Goal: Information Seeking & Learning: Learn about a topic

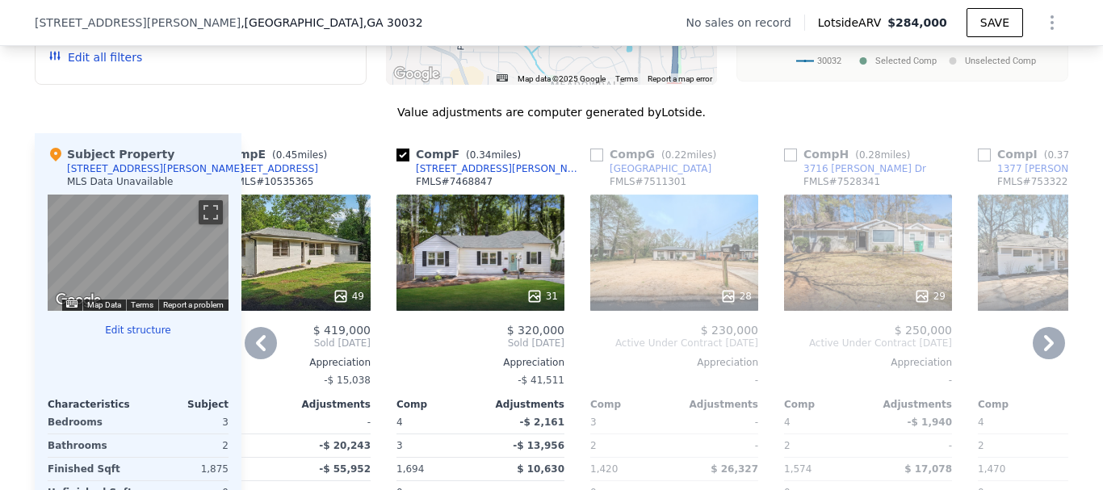
scroll to position [1453, 0]
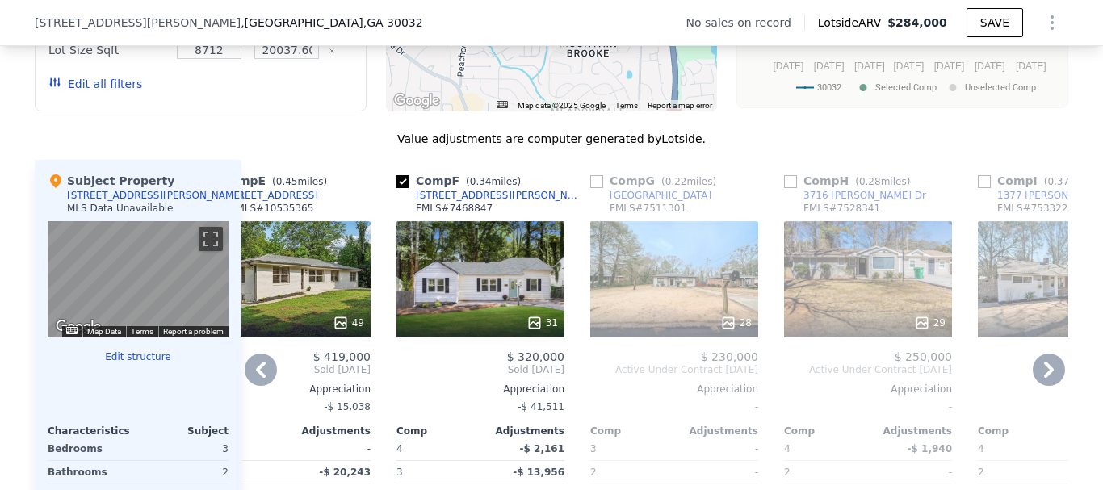
click at [590, 188] on input "checkbox" at bounding box center [596, 181] width 13 height 13
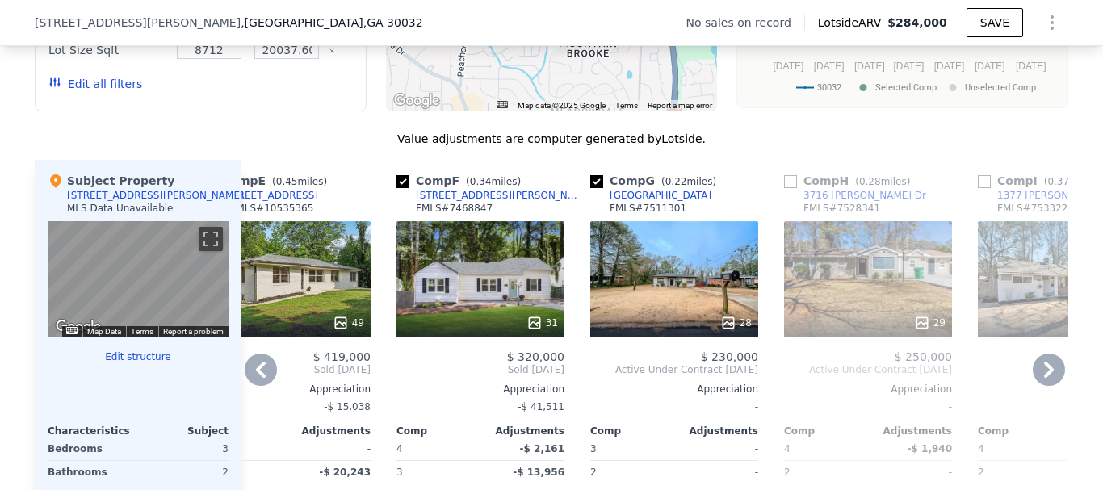
scroll to position [1534, 0]
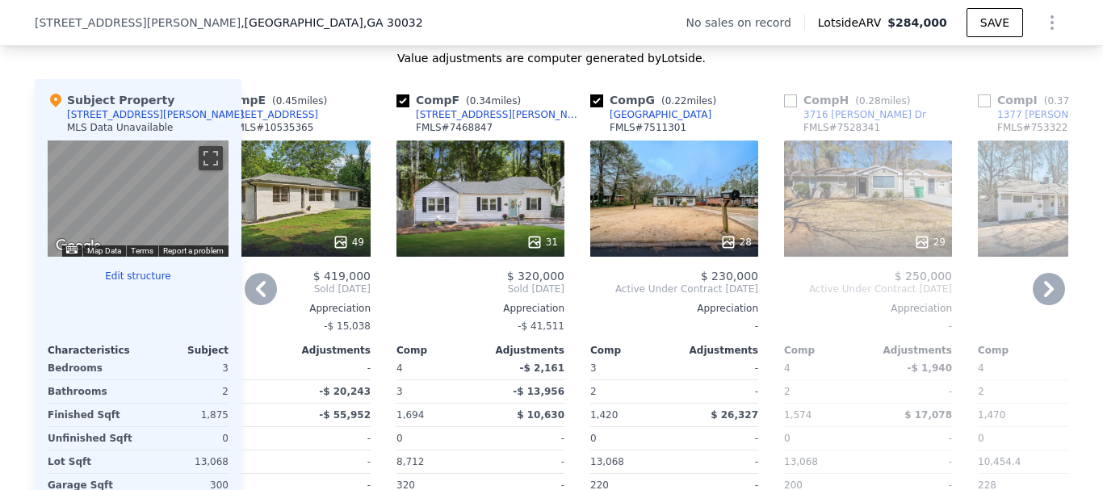
click at [590, 107] on input "checkbox" at bounding box center [596, 100] width 13 height 13
checkbox input "false"
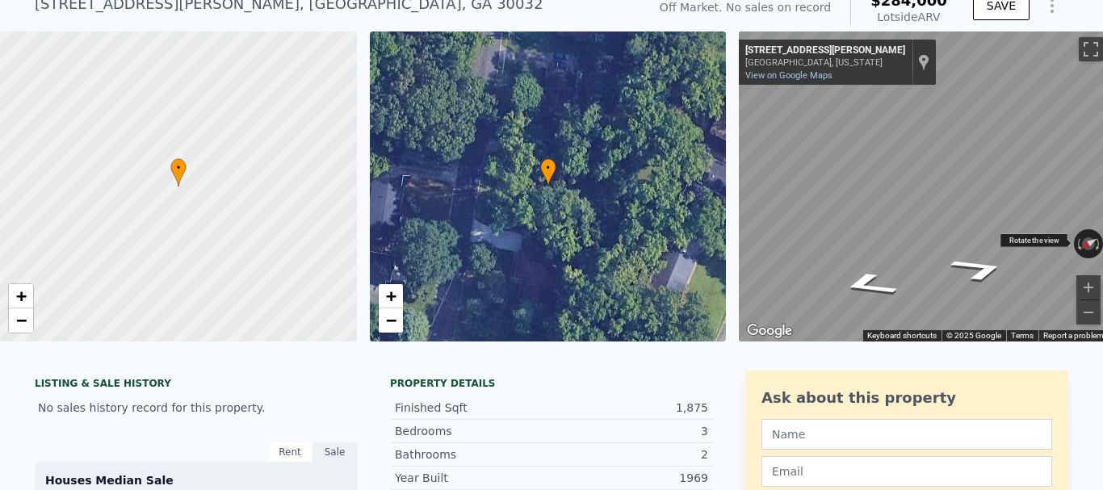
scroll to position [0, 0]
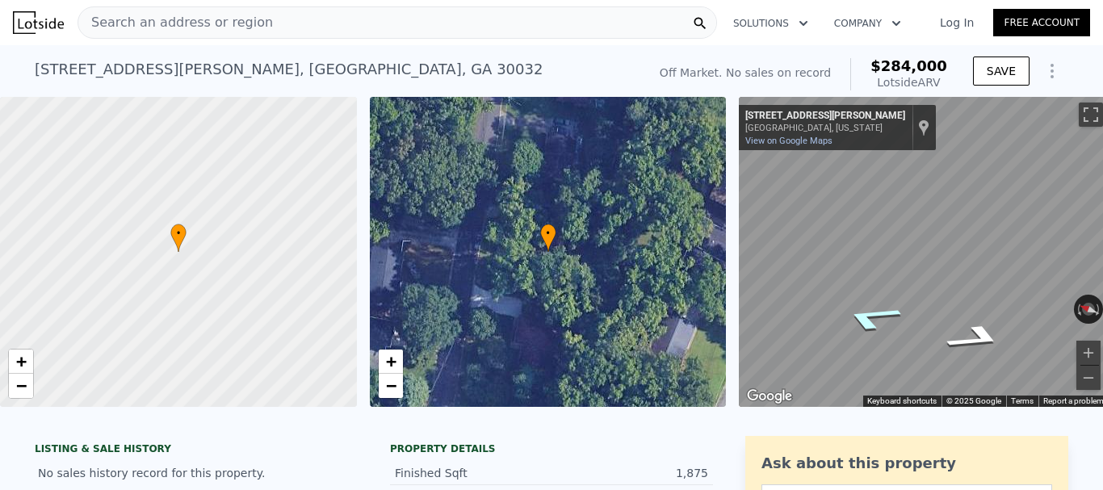
click at [865, 323] on icon "Go North, Turner Heights Dr" at bounding box center [870, 318] width 111 height 40
click at [793, 111] on div "[STREET_ADDRESS][PERSON_NAME]" at bounding box center [825, 116] width 160 height 13
click at [799, 142] on link "View on Google Maps" at bounding box center [788, 141] width 87 height 10
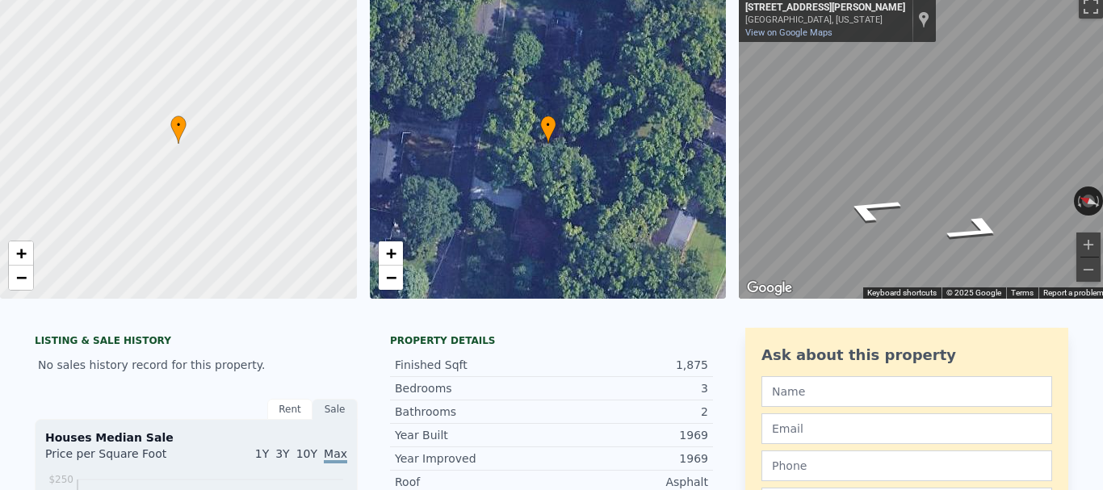
scroll to position [6, 0]
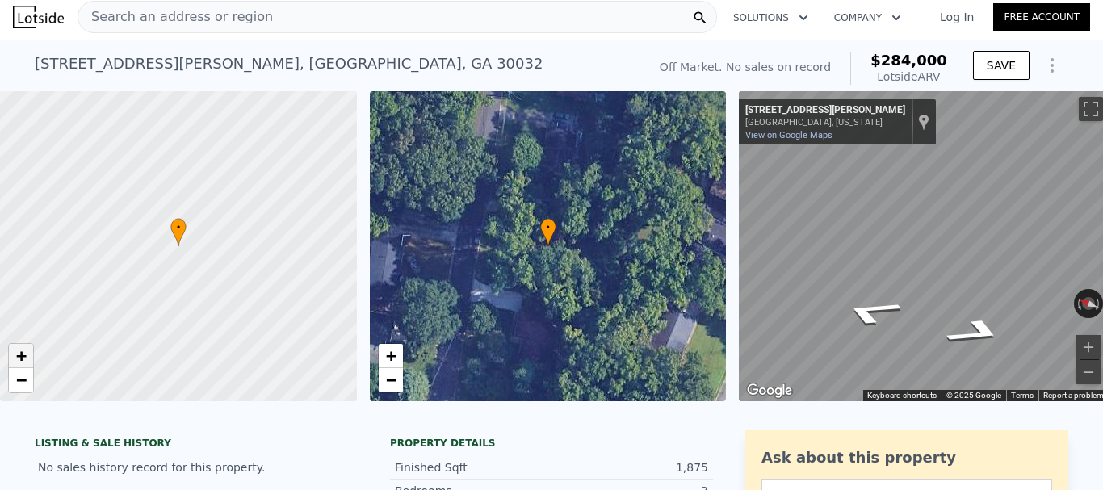
click at [31, 358] on link "+" at bounding box center [21, 356] width 24 height 24
click at [26, 363] on span "+" at bounding box center [21, 355] width 10 height 20
click at [20, 355] on span "+" at bounding box center [21, 355] width 10 height 20
drag, startPoint x: 222, startPoint y: 295, endPoint x: 287, endPoint y: 295, distance: 64.6
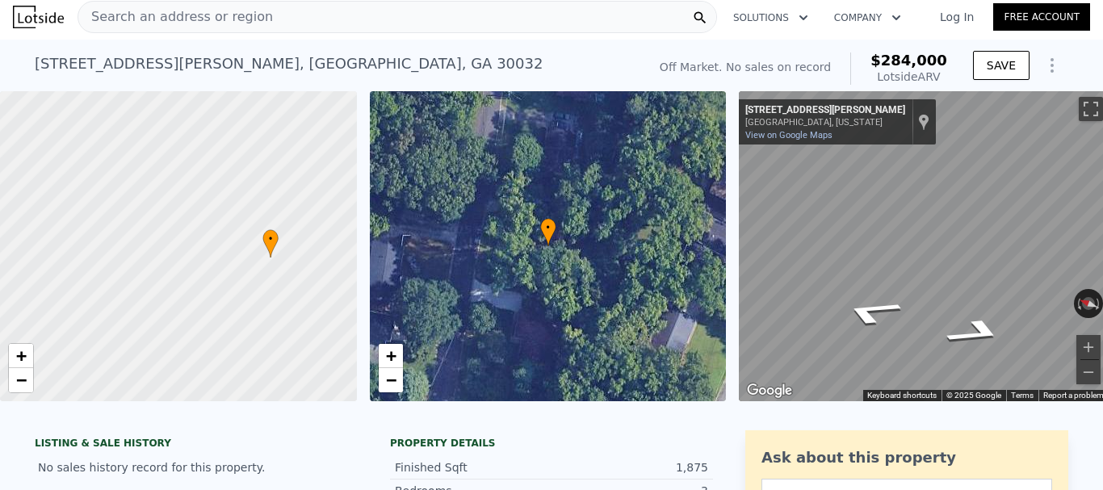
click at [287, 295] on div at bounding box center [178, 247] width 428 height 372
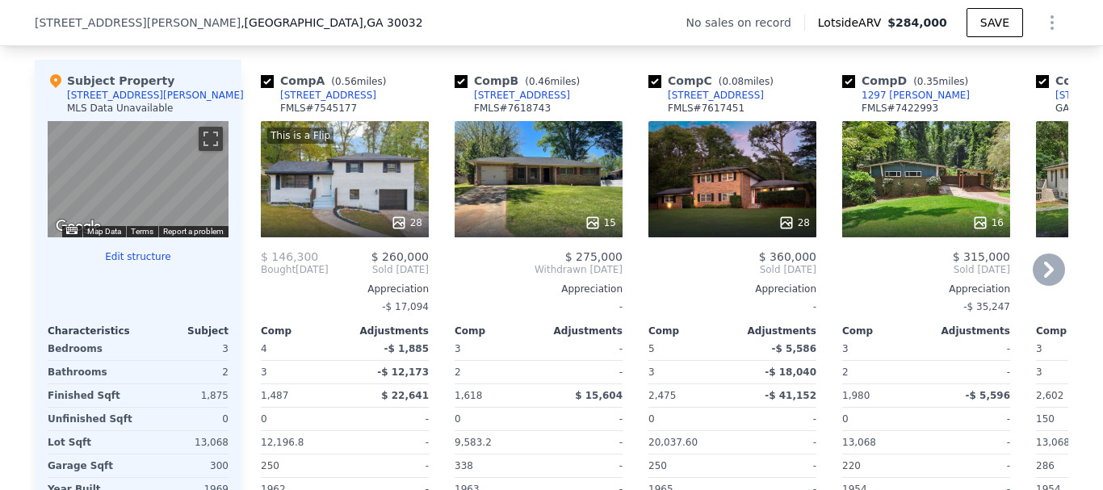
scroll to position [1528, 0]
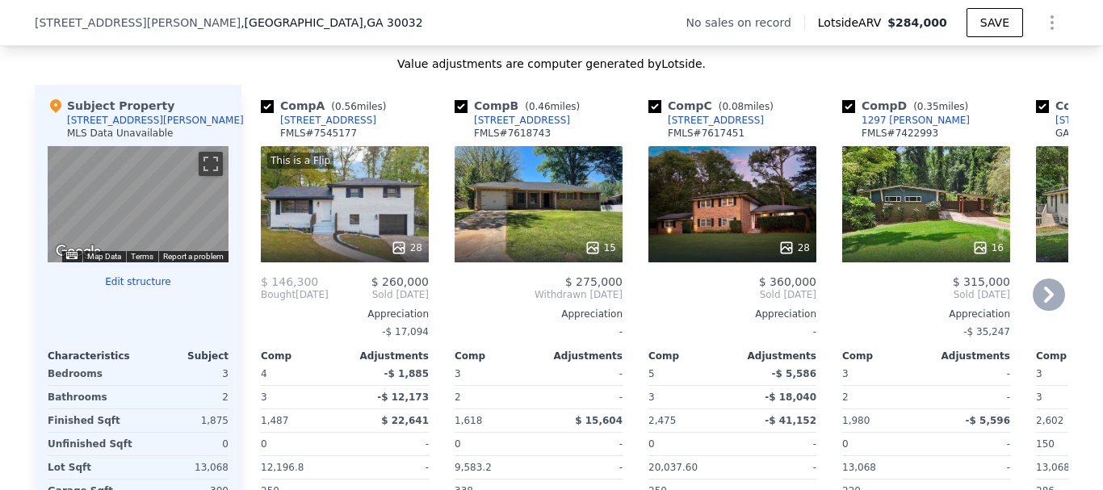
click at [329, 230] on div "This is a Flip 28" at bounding box center [345, 204] width 168 height 116
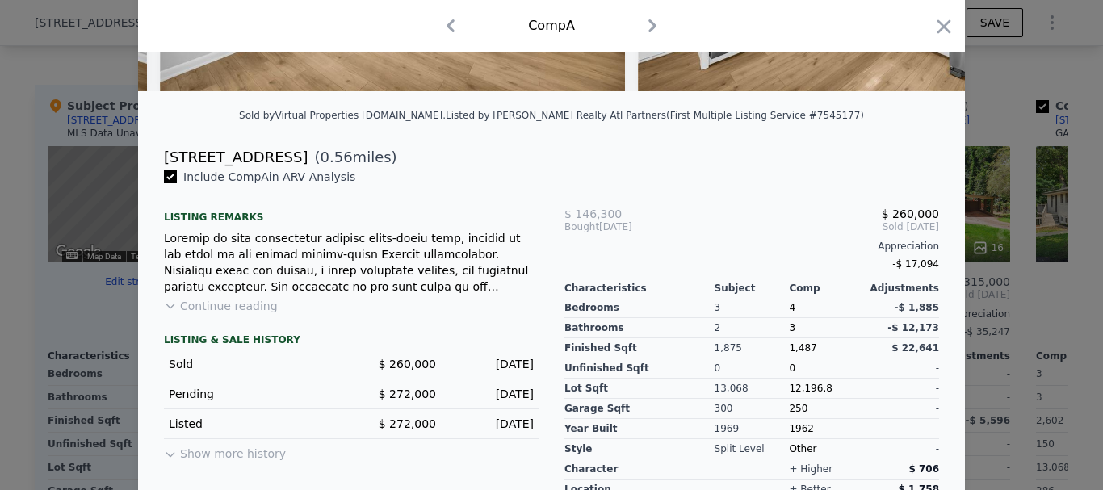
scroll to position [400, 0]
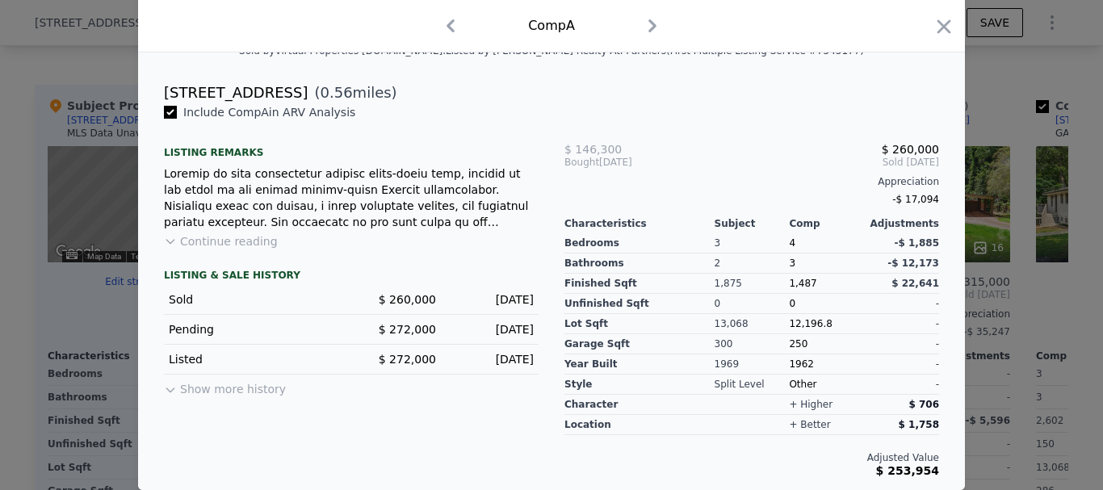
drag, startPoint x: 472, startPoint y: 305, endPoint x: 526, endPoint y: 299, distance: 54.5
click at [526, 299] on div "[DATE]" at bounding box center [491, 299] width 85 height 16
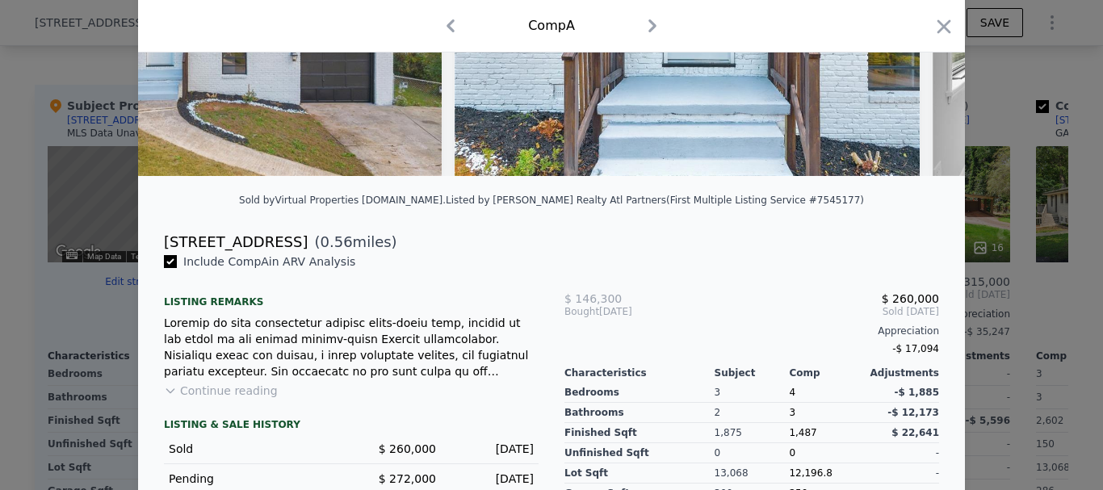
scroll to position [157, 0]
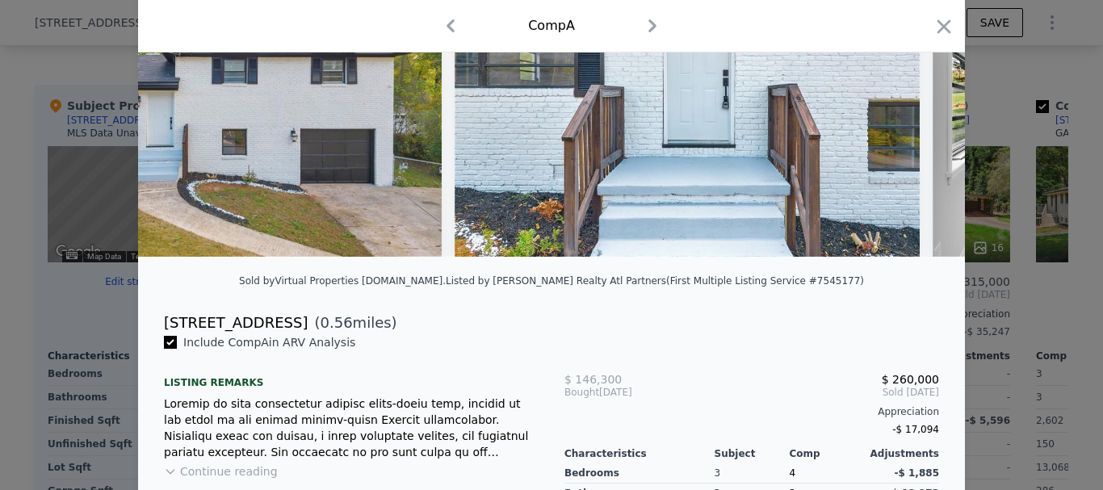
drag, startPoint x: 177, startPoint y: 270, endPoint x: 214, endPoint y: 269, distance: 37.1
click at [214, 269] on div "This is a Flip" at bounding box center [551, 108] width 827 height 323
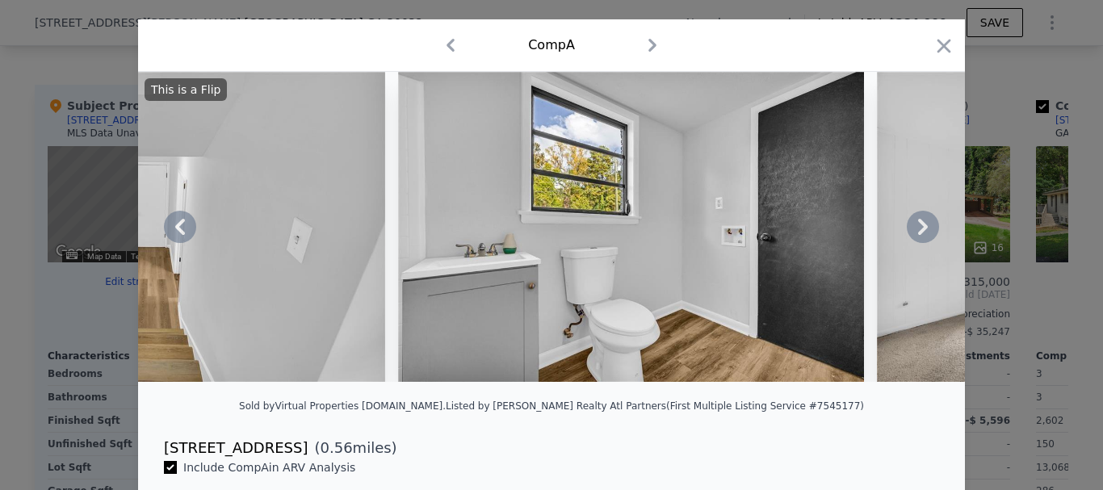
scroll to position [0, 0]
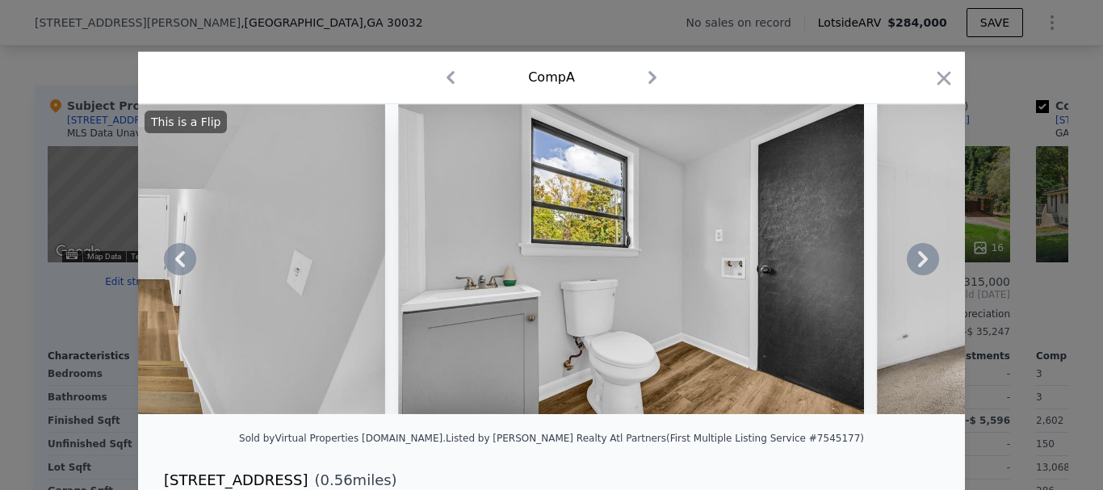
click at [918, 267] on icon at bounding box center [923, 259] width 10 height 16
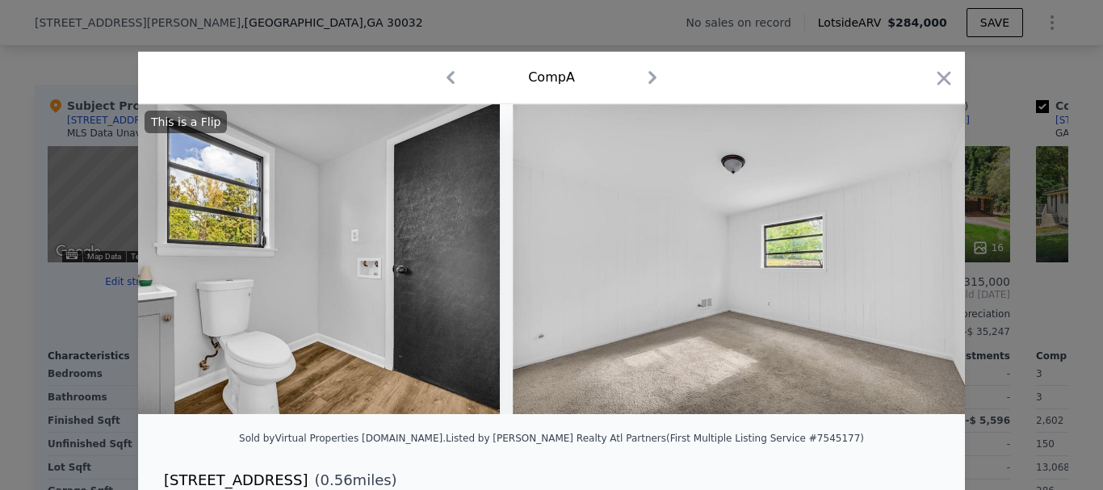
scroll to position [0, 7781]
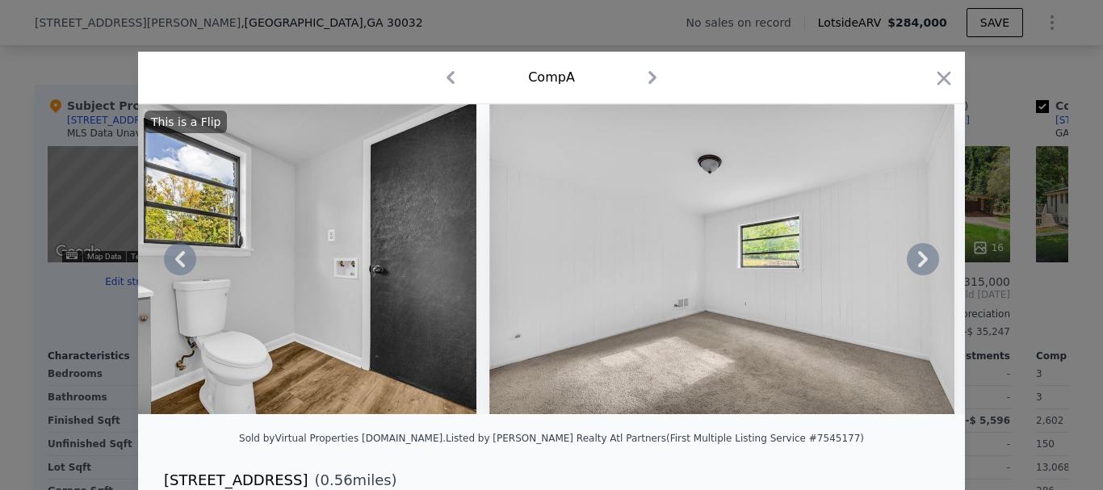
click at [173, 275] on icon at bounding box center [180, 259] width 32 height 32
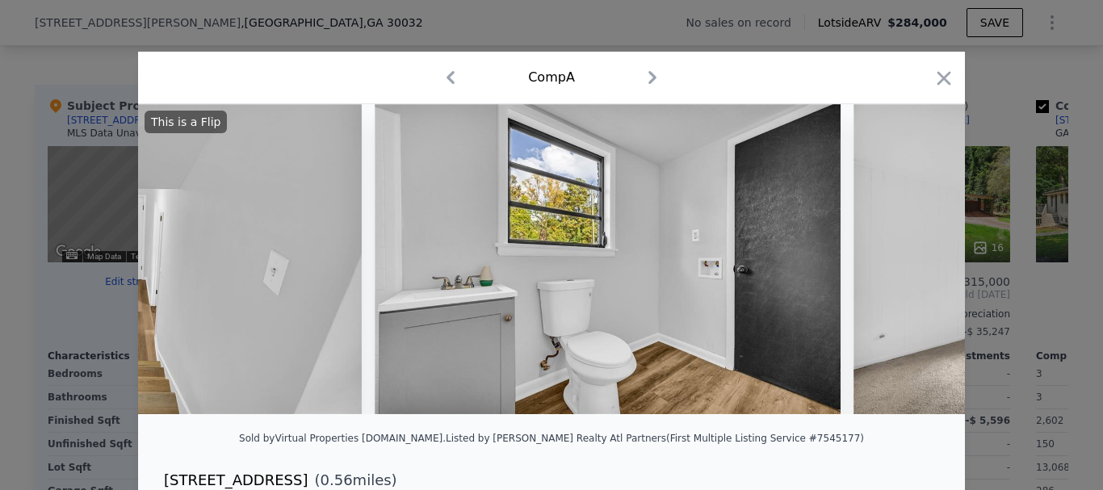
scroll to position [0, 7393]
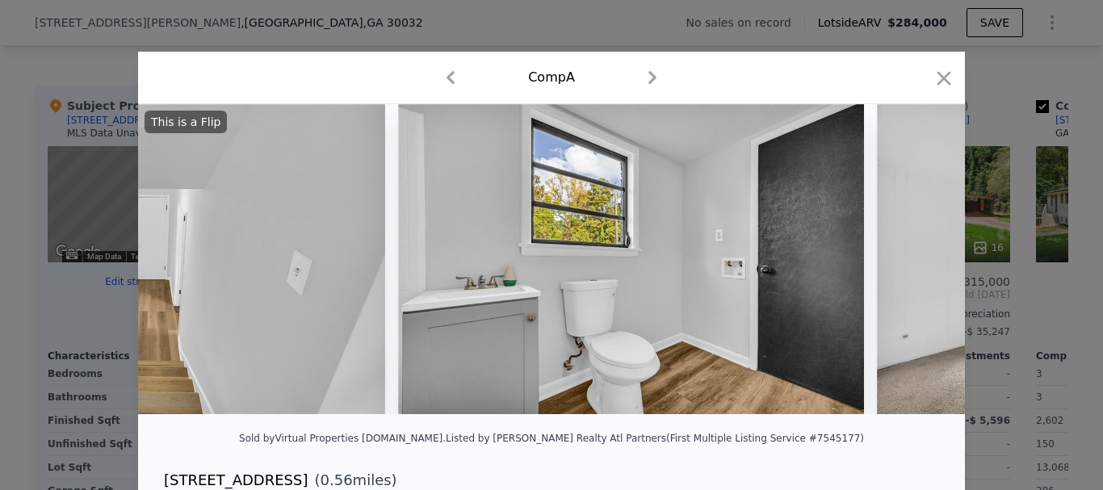
click at [173, 276] on img at bounding box center [152, 259] width 466 height 310
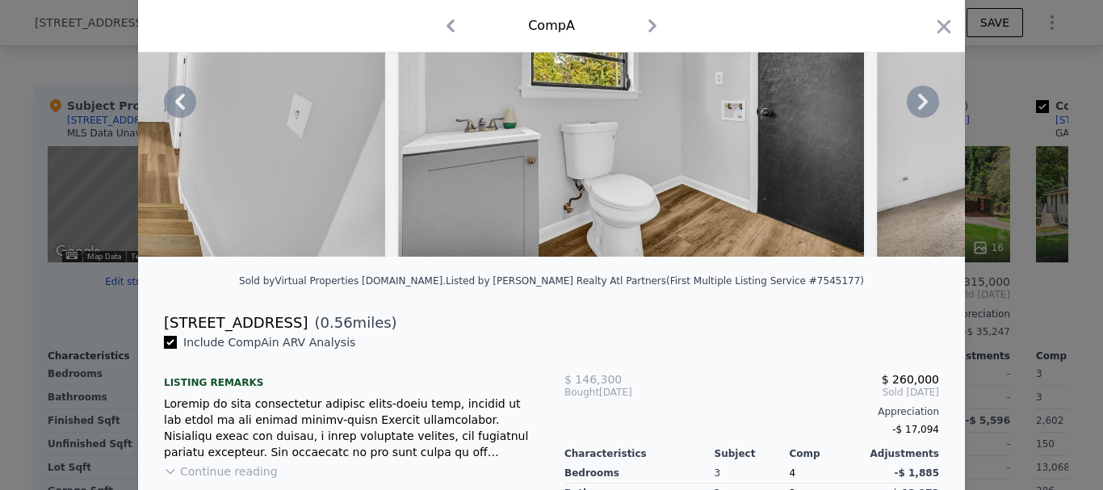
scroll to position [0, 0]
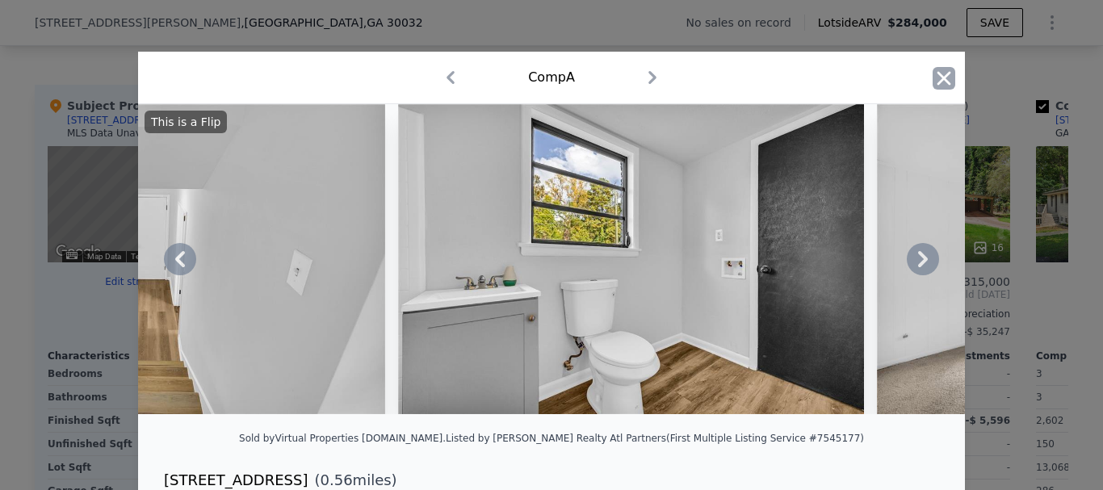
click at [938, 72] on icon "button" at bounding box center [943, 78] width 23 height 23
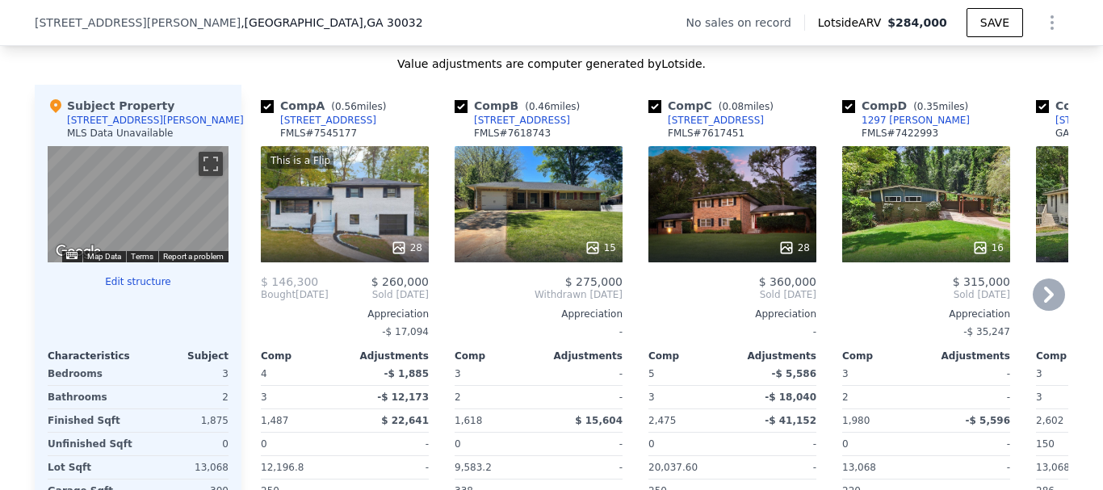
click at [508, 302] on div "$ 275,000 Withdrawn [DATE] Appreciation - Comp Adjustments 3 - 2 - 1,618 $ 15,6…" at bounding box center [538, 433] width 168 height 316
